Goal: Transaction & Acquisition: Download file/media

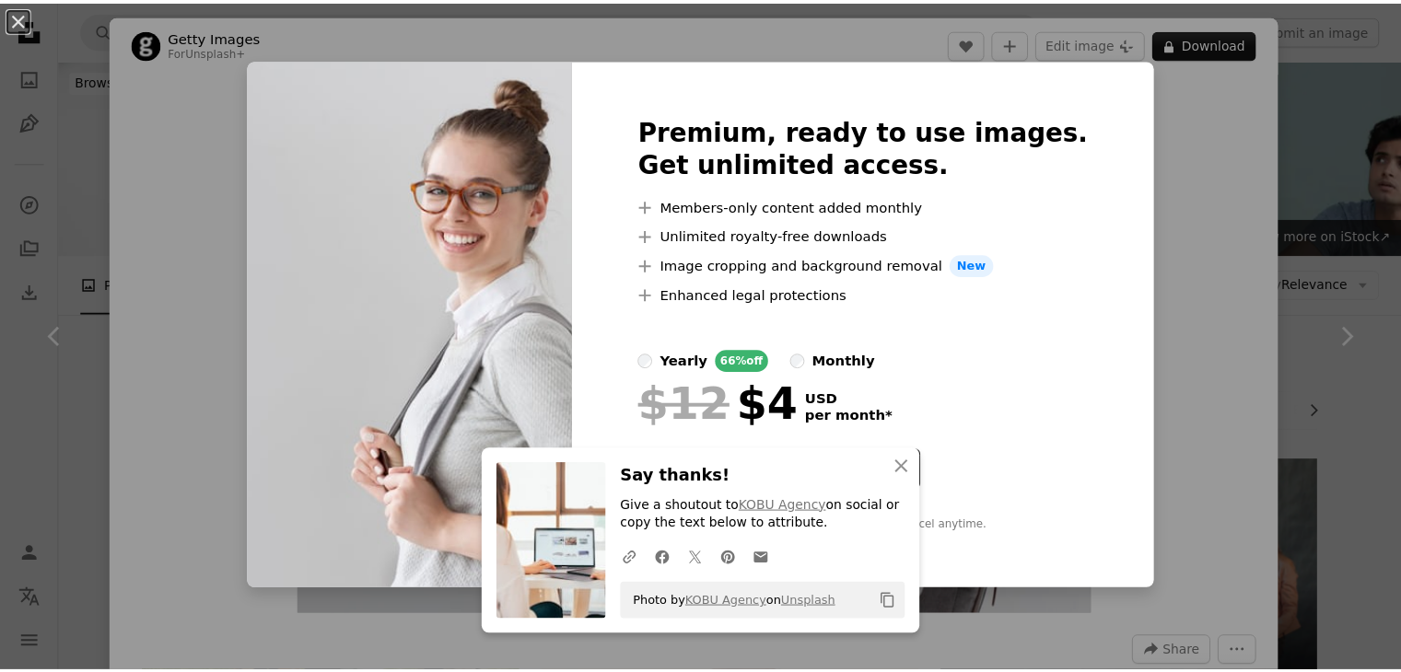
scroll to position [656, 0]
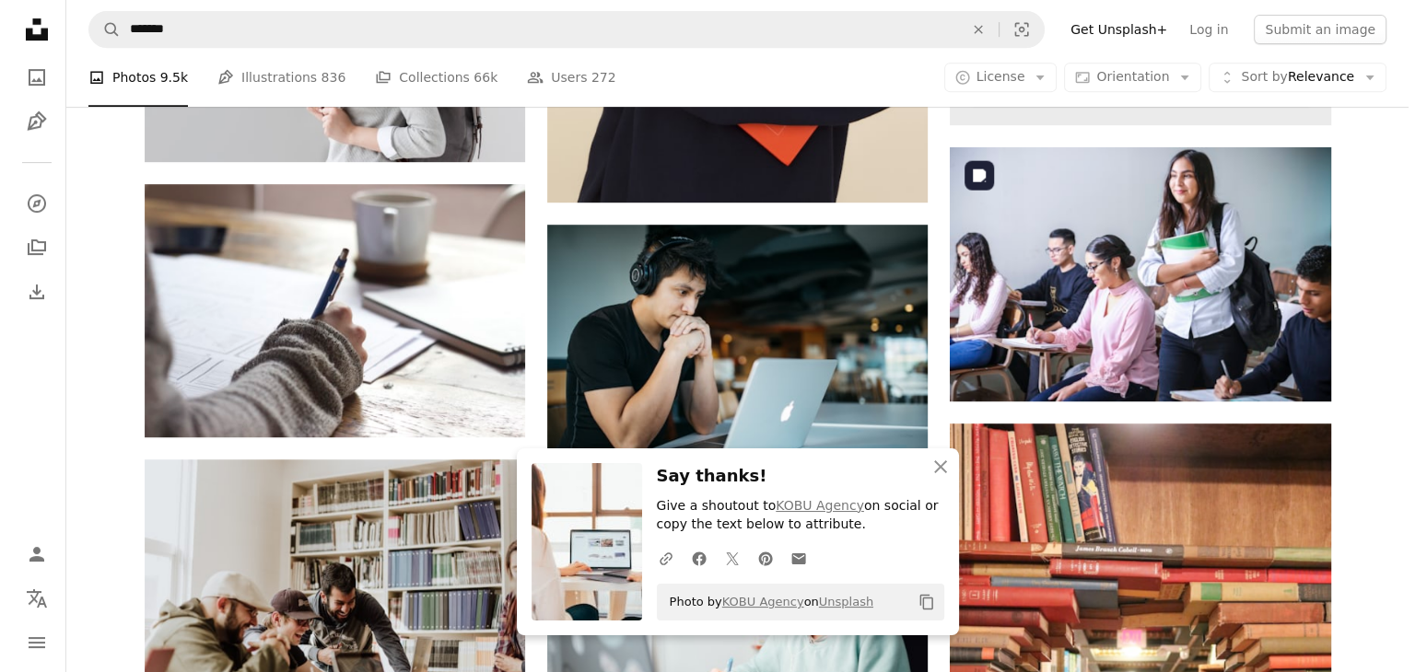
scroll to position [829, 0]
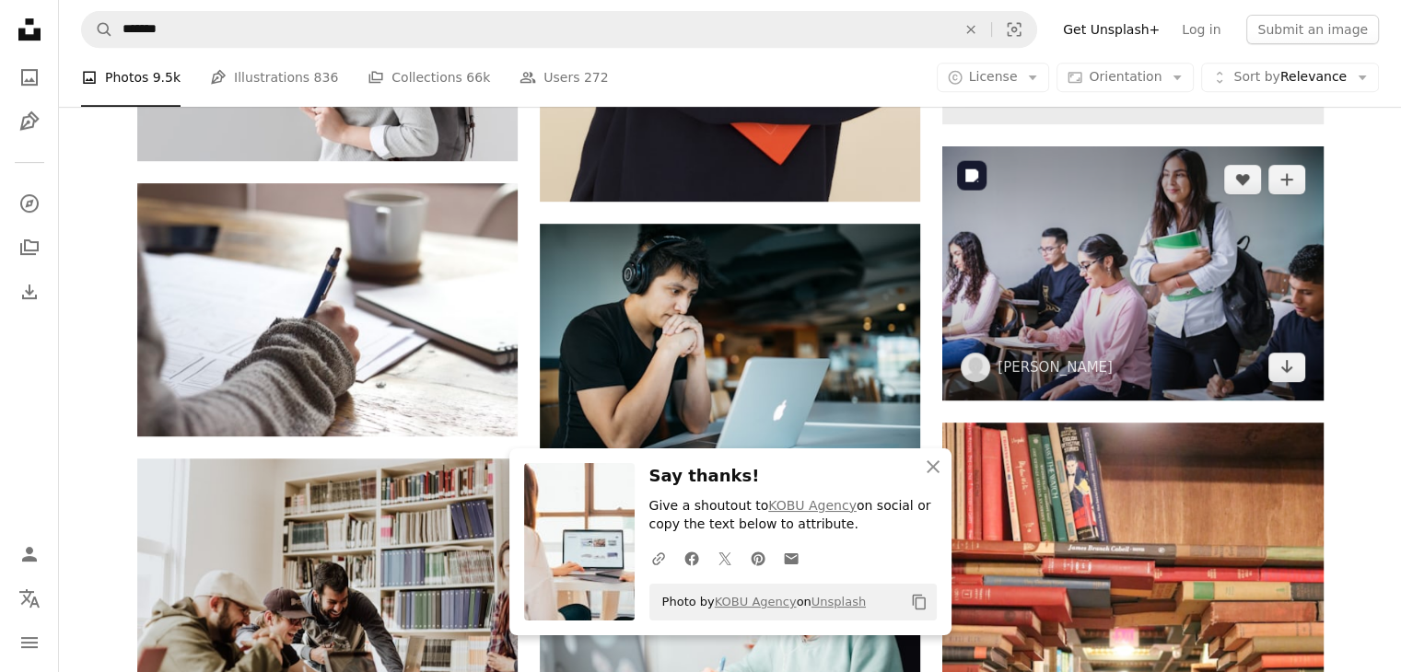
click at [1135, 217] on img at bounding box center [1132, 272] width 380 height 253
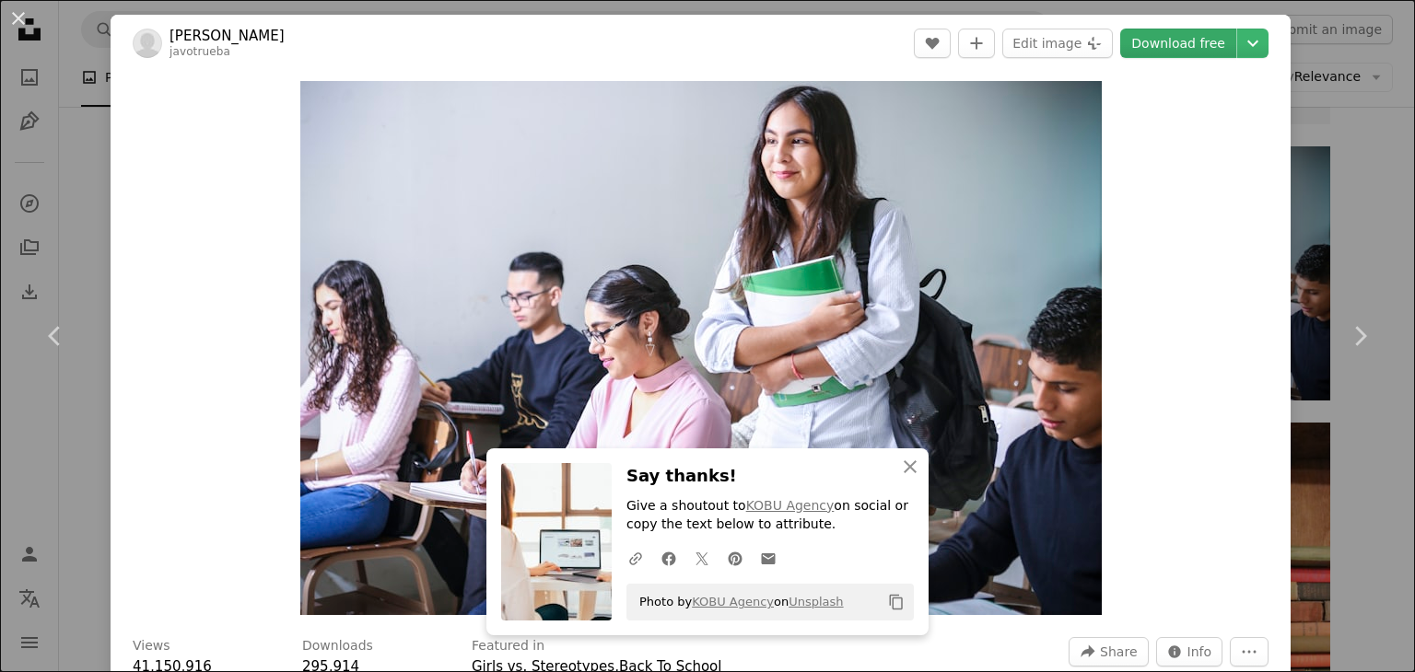
click at [1139, 51] on link "Download free" at bounding box center [1178, 43] width 116 height 29
